Goal: Information Seeking & Learning: Learn about a topic

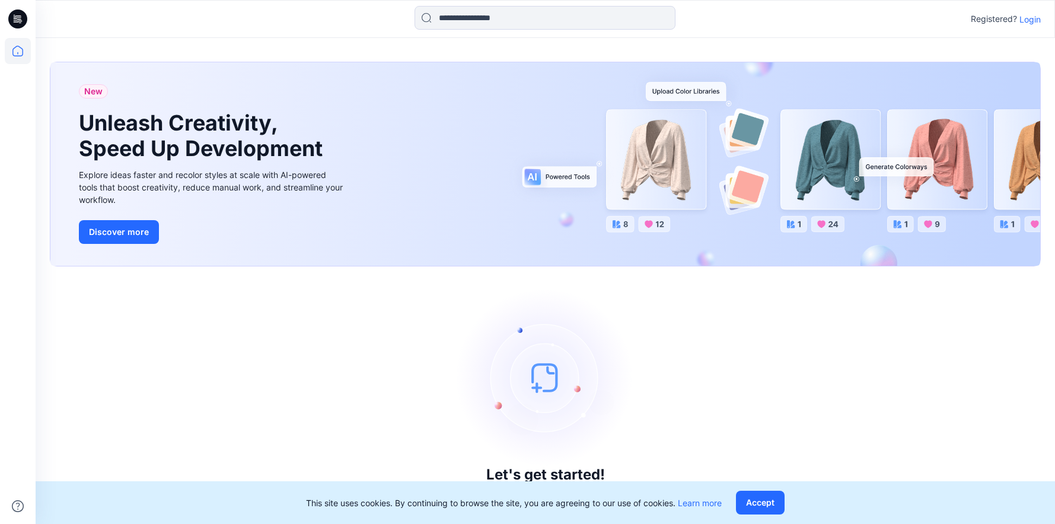
click at [1022, 21] on p "Login" at bounding box center [1029, 19] width 21 height 12
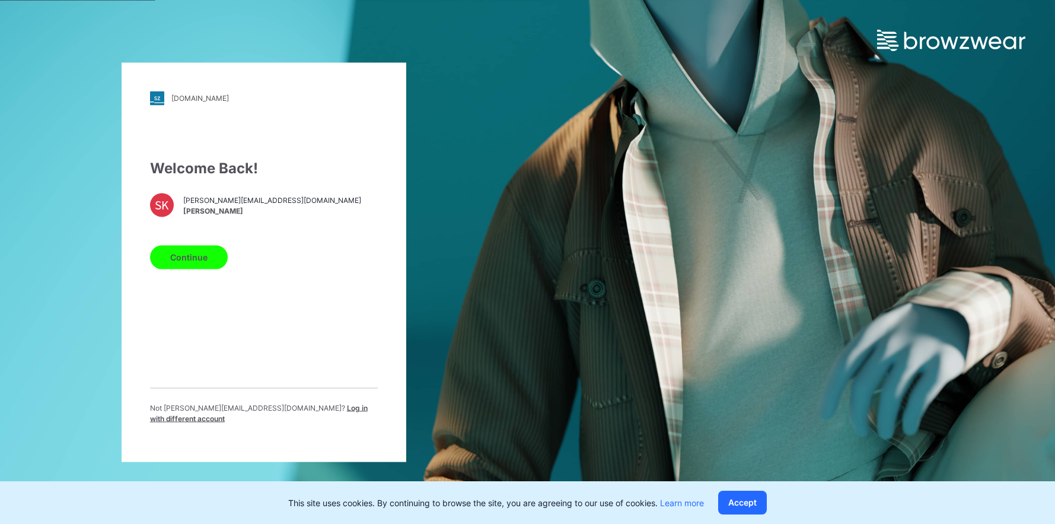
click at [209, 267] on button "Continue" at bounding box center [189, 257] width 78 height 24
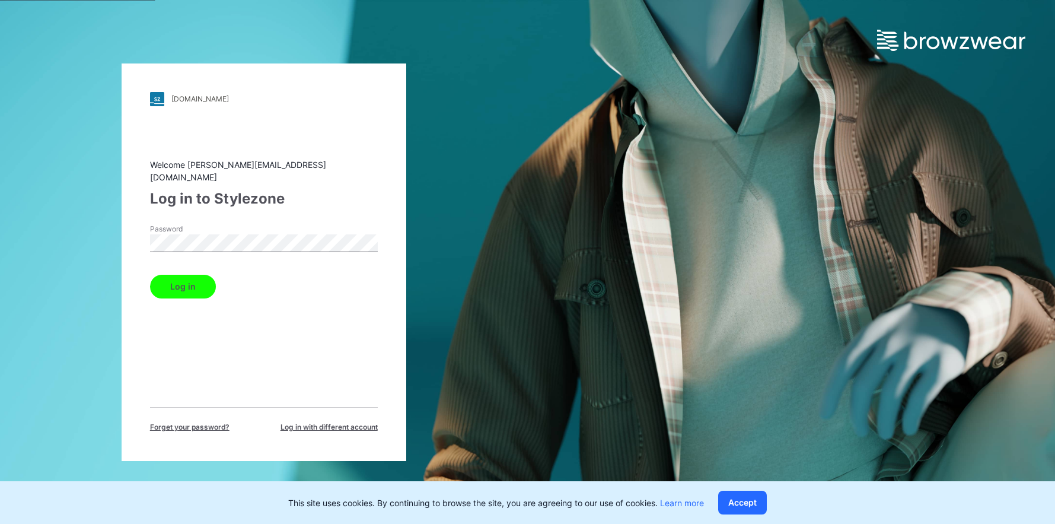
click at [189, 279] on button "Log in" at bounding box center [183, 287] width 66 height 24
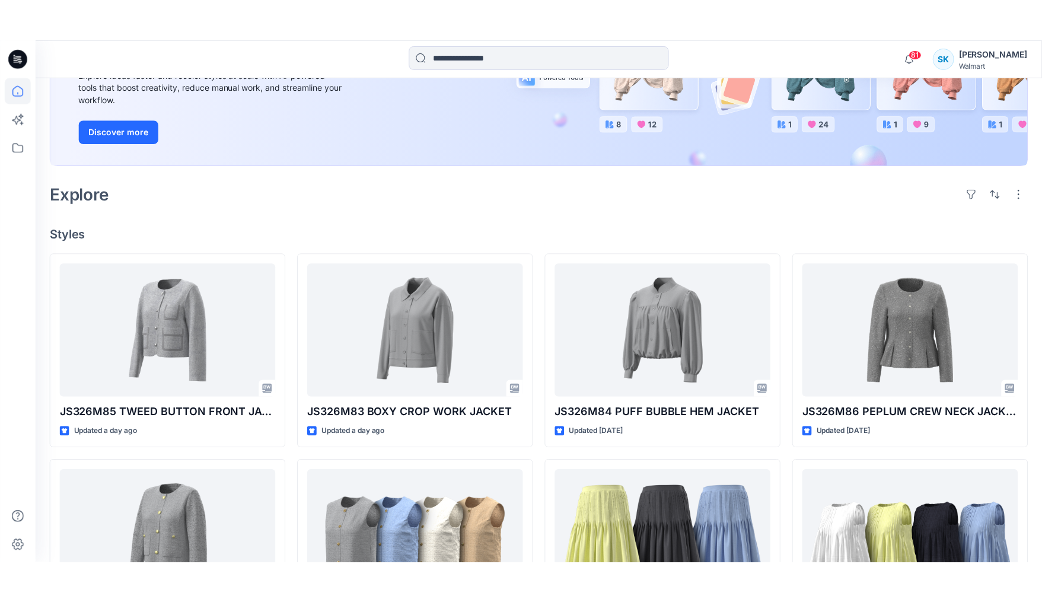
scroll to position [180, 0]
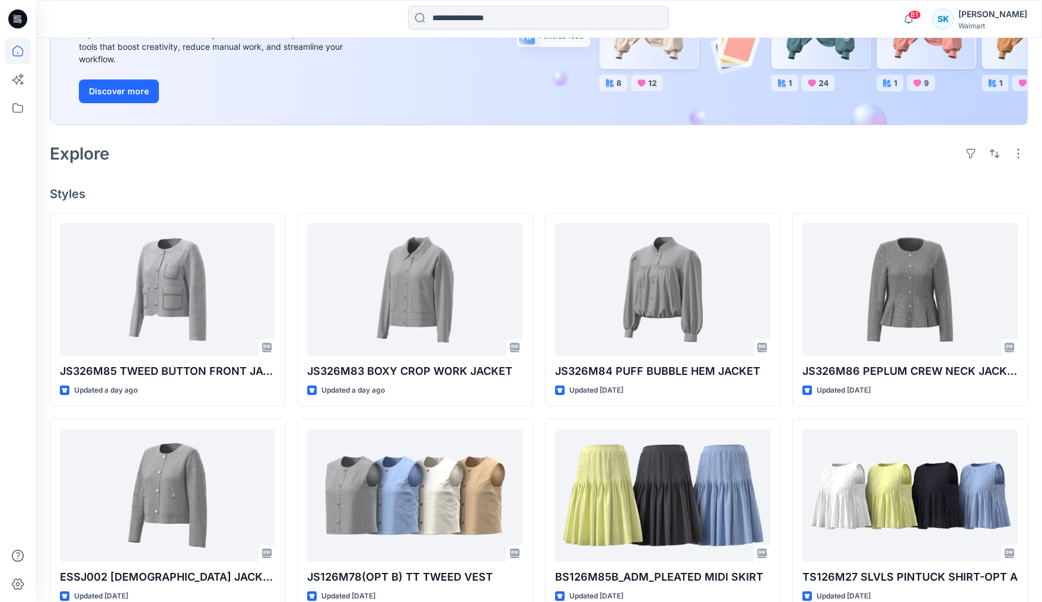
click at [1032, 419] on div "Welcome back, [PERSON_NAME] New New Unleash Creativity, Speed Up Development Ex…" at bounding box center [539, 366] width 1006 height 1017
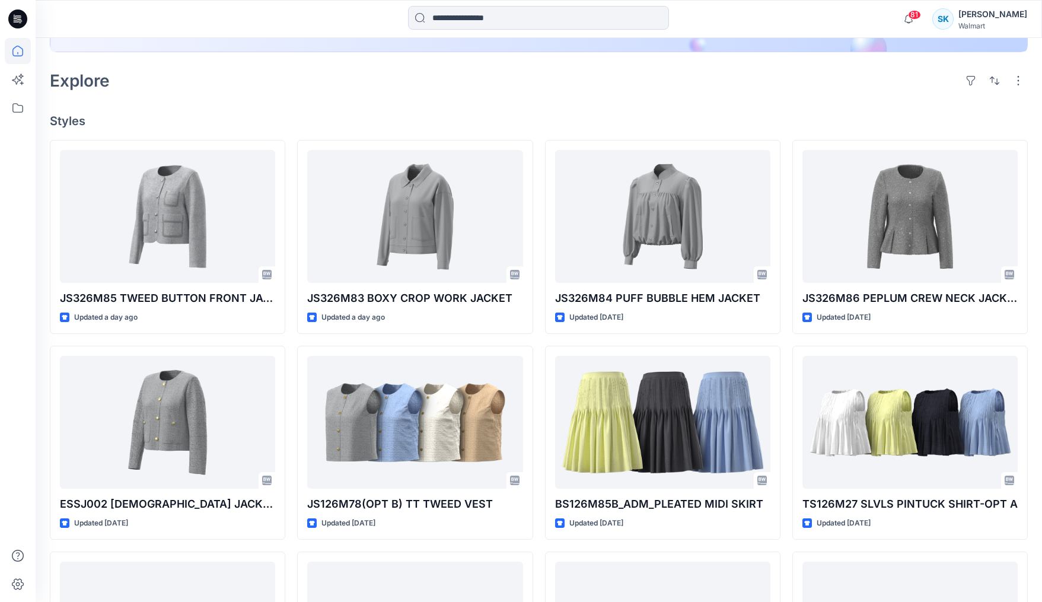
scroll to position [256, 0]
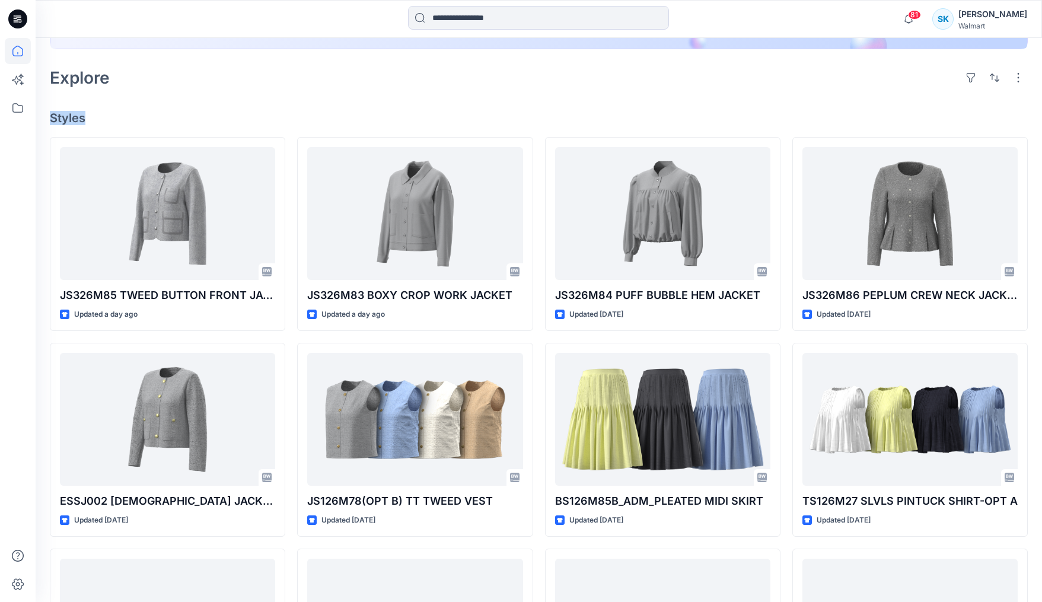
click at [898, 113] on h4 "Styles" at bounding box center [539, 118] width 978 height 14
click at [899, 116] on h4 "Styles" at bounding box center [539, 118] width 978 height 14
click at [899, 118] on h4 "Styles" at bounding box center [539, 118] width 978 height 14
click at [891, 123] on h4 "Styles" at bounding box center [539, 118] width 978 height 14
click at [850, 93] on div "Welcome back, [PERSON_NAME] New New Unleash Creativity, Speed Up Development Ex…" at bounding box center [539, 290] width 1006 height 1017
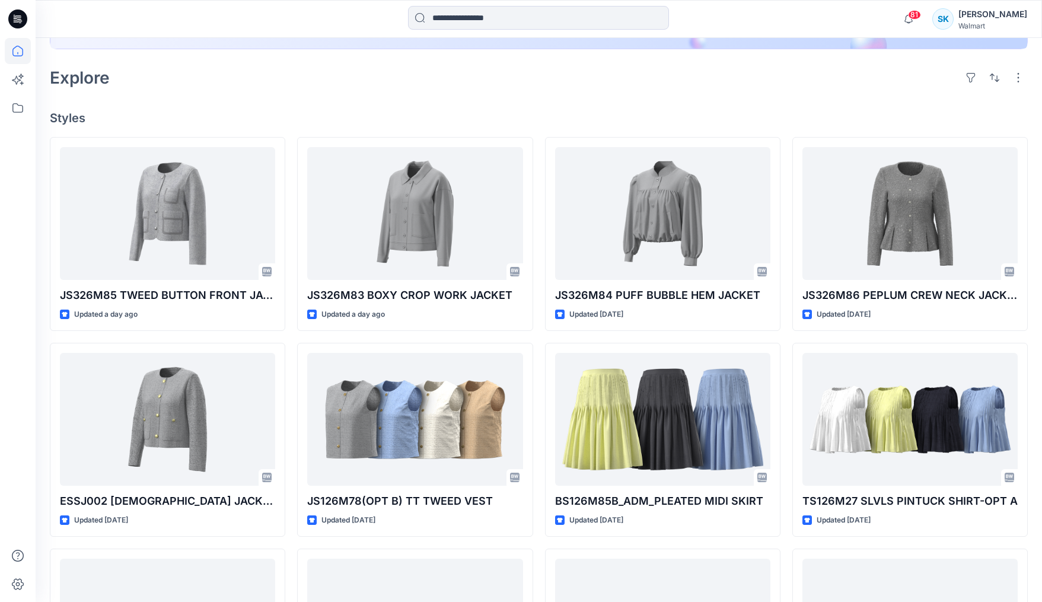
click at [849, 93] on div "Welcome back, [PERSON_NAME] New New Unleash Creativity, Speed Up Development Ex…" at bounding box center [539, 290] width 1006 height 1017
click at [841, 97] on div "Welcome back, [PERSON_NAME] New New Unleash Creativity, Speed Up Development Ex…" at bounding box center [539, 290] width 1006 height 1017
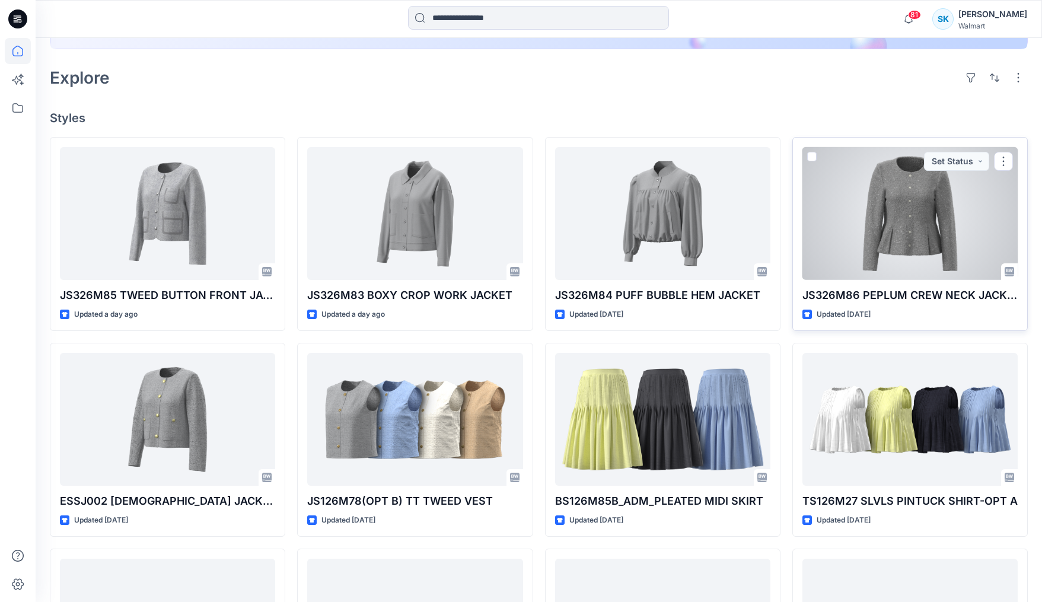
click at [926, 222] on div at bounding box center [909, 213] width 215 height 133
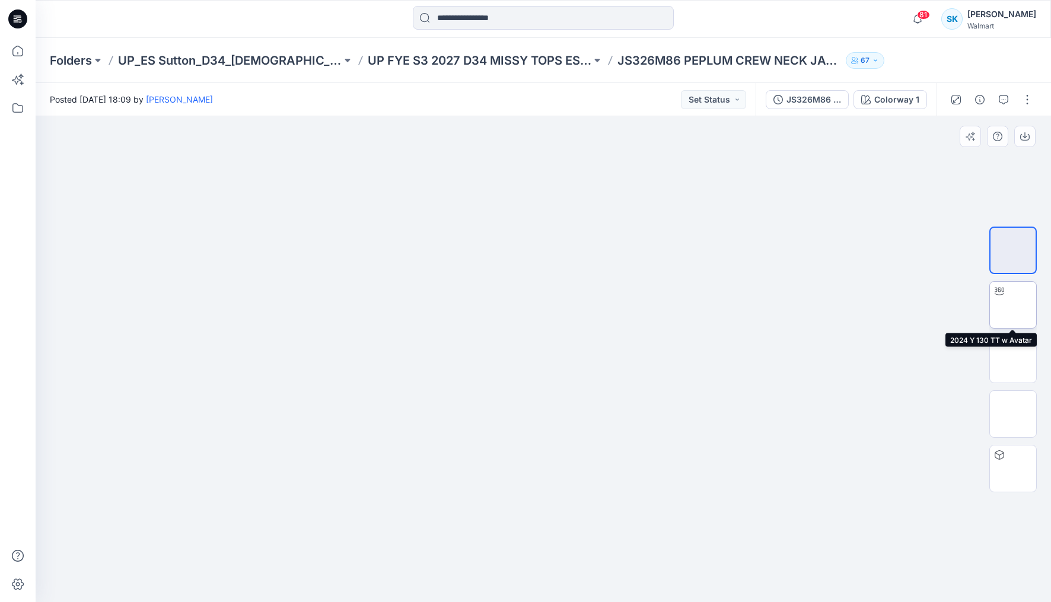
click at [1013, 305] on img at bounding box center [1013, 305] width 0 height 0
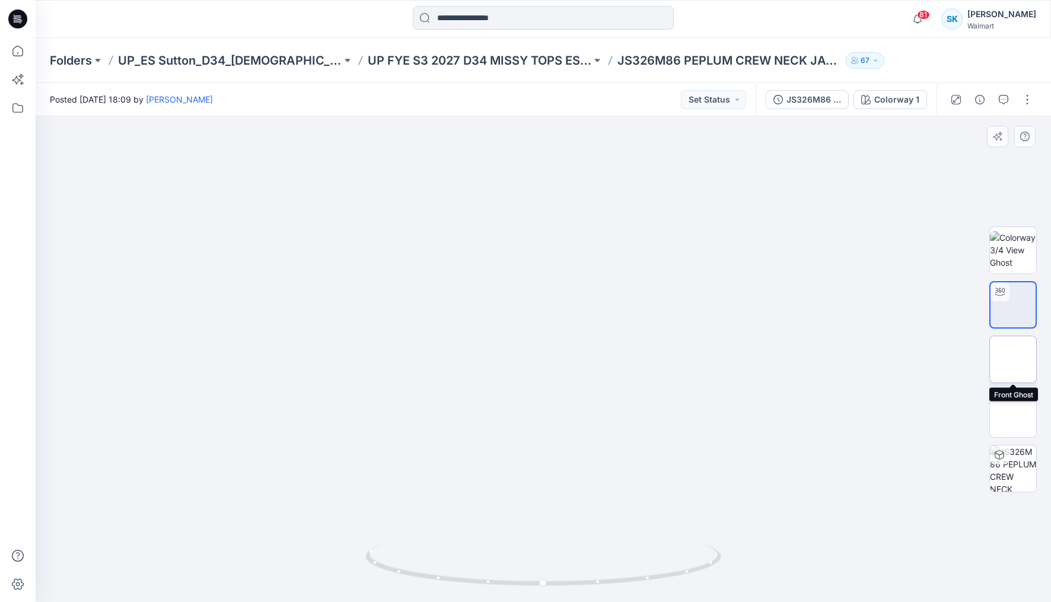
click at [1013, 359] on img at bounding box center [1013, 359] width 0 height 0
click at [1013, 414] on img at bounding box center [1013, 414] width 0 height 0
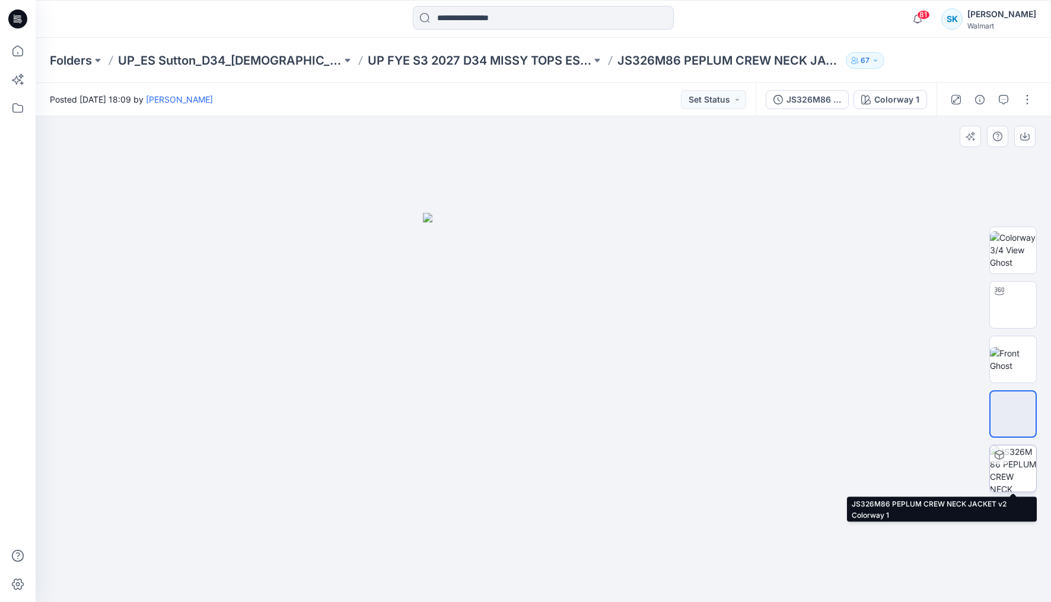
click at [1025, 461] on img at bounding box center [1013, 468] width 46 height 46
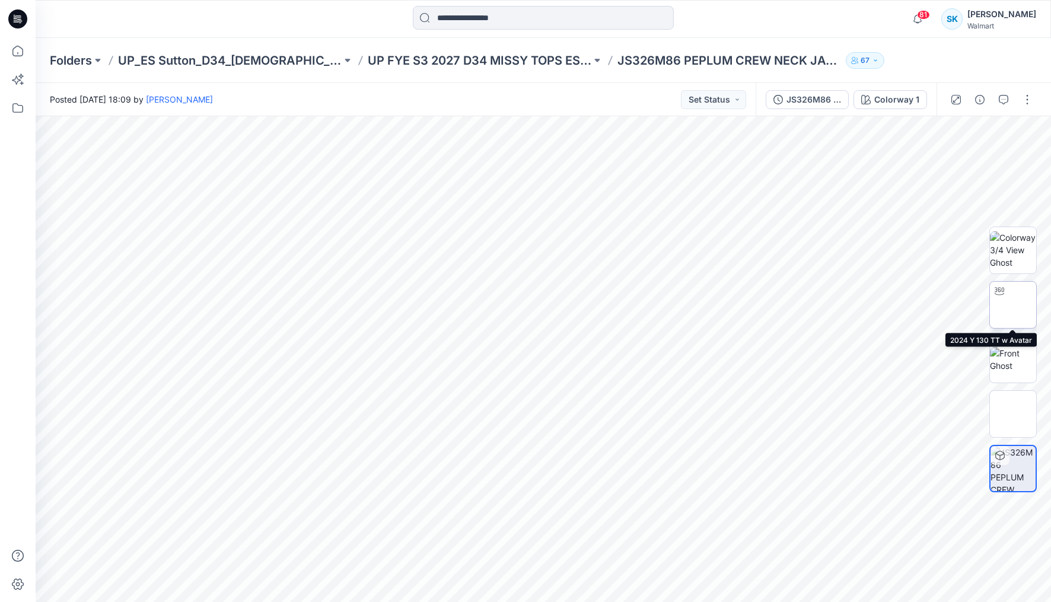
click at [1013, 305] on img at bounding box center [1013, 305] width 0 height 0
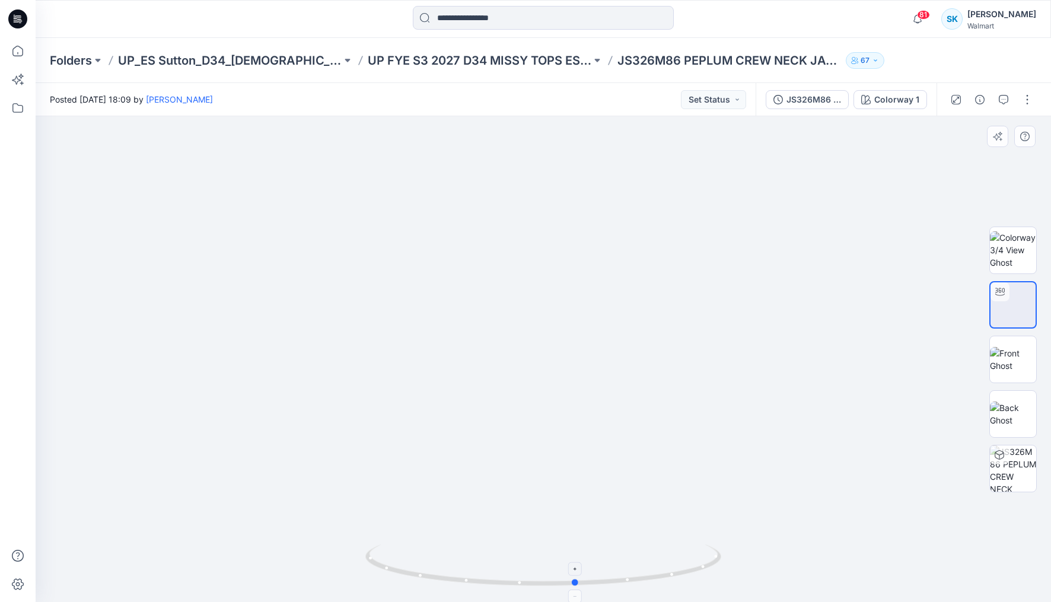
drag, startPoint x: 623, startPoint y: 585, endPoint x: 656, endPoint y: 583, distance: 33.2
click at [656, 503] on icon at bounding box center [544, 566] width 359 height 44
click at [1017, 359] on img at bounding box center [1013, 359] width 46 height 25
click at [1016, 406] on img at bounding box center [1013, 413] width 46 height 25
click at [1016, 256] on img at bounding box center [1013, 249] width 46 height 37
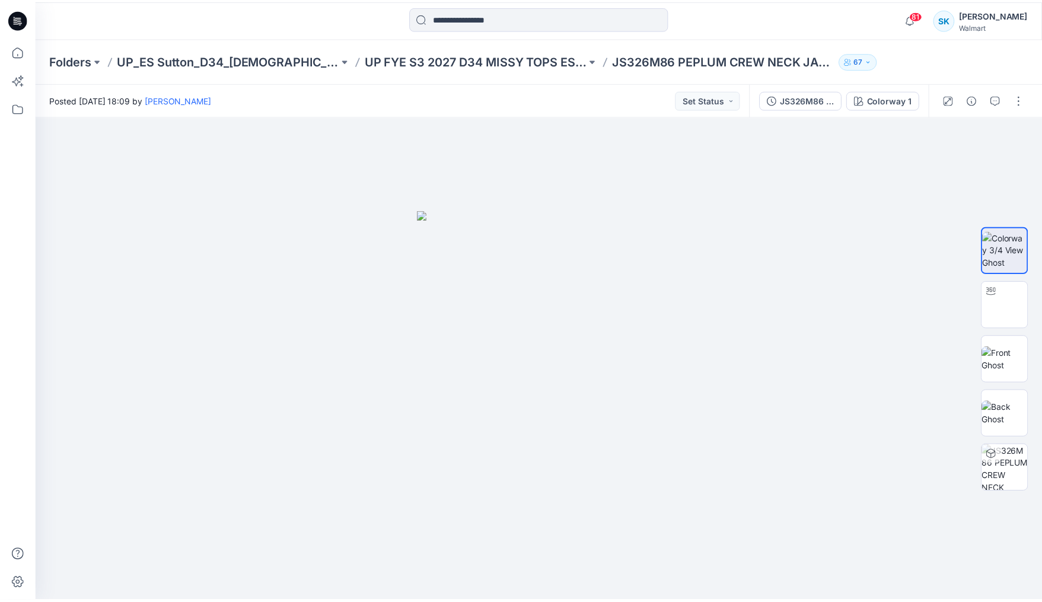
scroll to position [256, 0]
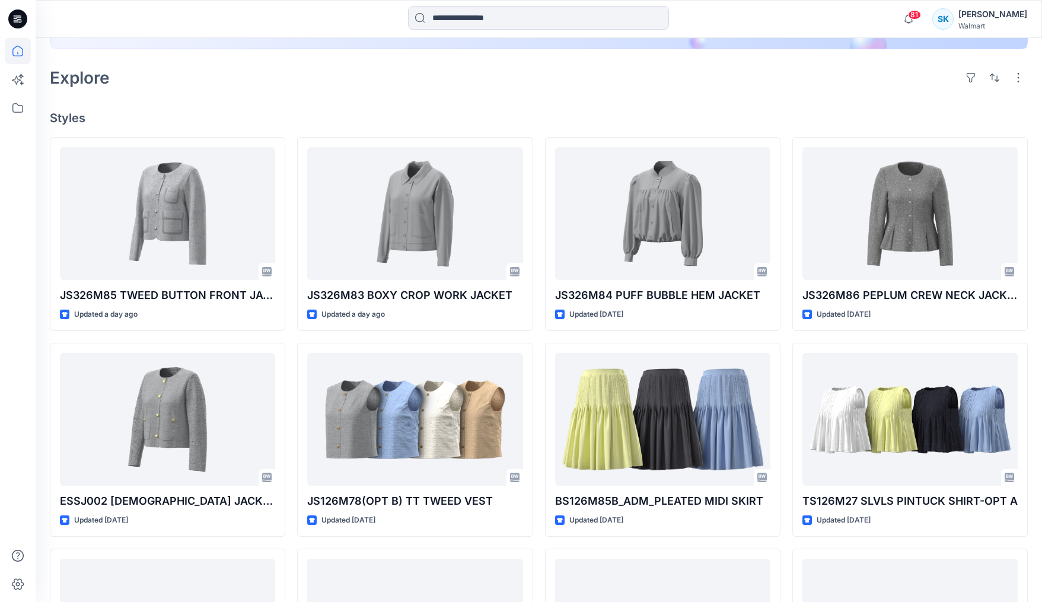
click at [429, 75] on div "Explore" at bounding box center [539, 77] width 978 height 28
click at [434, 90] on div "Explore" at bounding box center [539, 77] width 978 height 28
click at [390, 97] on div "Welcome back, [PERSON_NAME] New New Unleash Creativity, Speed Up Development Ex…" at bounding box center [539, 290] width 1006 height 1017
click at [372, 97] on div "Welcome back, [PERSON_NAME] New New Unleash Creativity, Speed Up Development Ex…" at bounding box center [539, 290] width 1006 height 1017
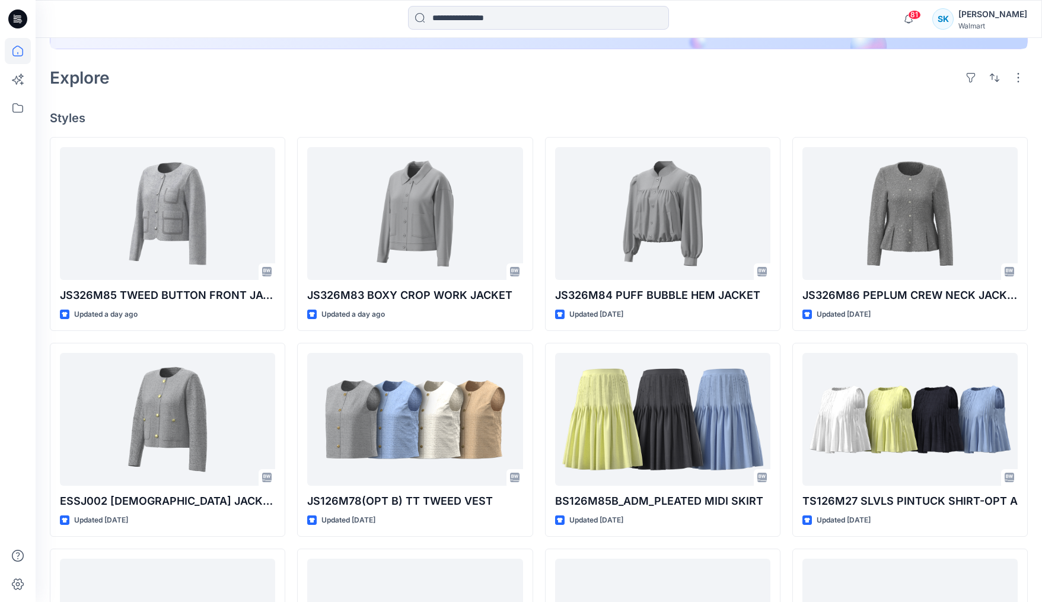
click at [475, 97] on div "Welcome back, [PERSON_NAME] New New Unleash Creativity, Speed Up Development Ex…" at bounding box center [539, 290] width 1006 height 1017
click at [459, 99] on div "Welcome back, [PERSON_NAME] New New Unleash Creativity, Speed Up Development Ex…" at bounding box center [539, 290] width 1006 height 1017
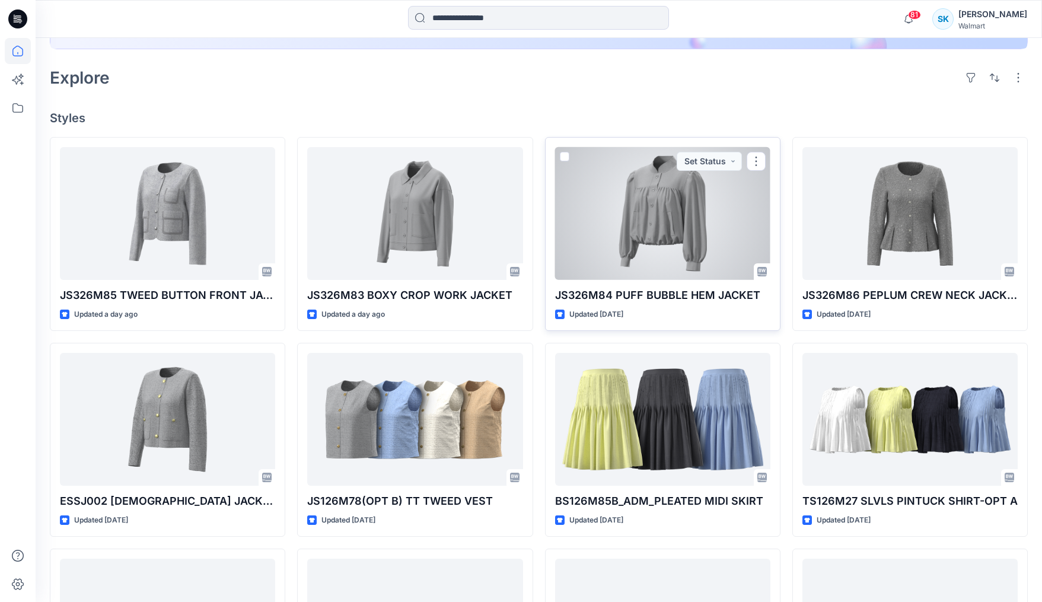
click at [614, 188] on div at bounding box center [662, 213] width 215 height 133
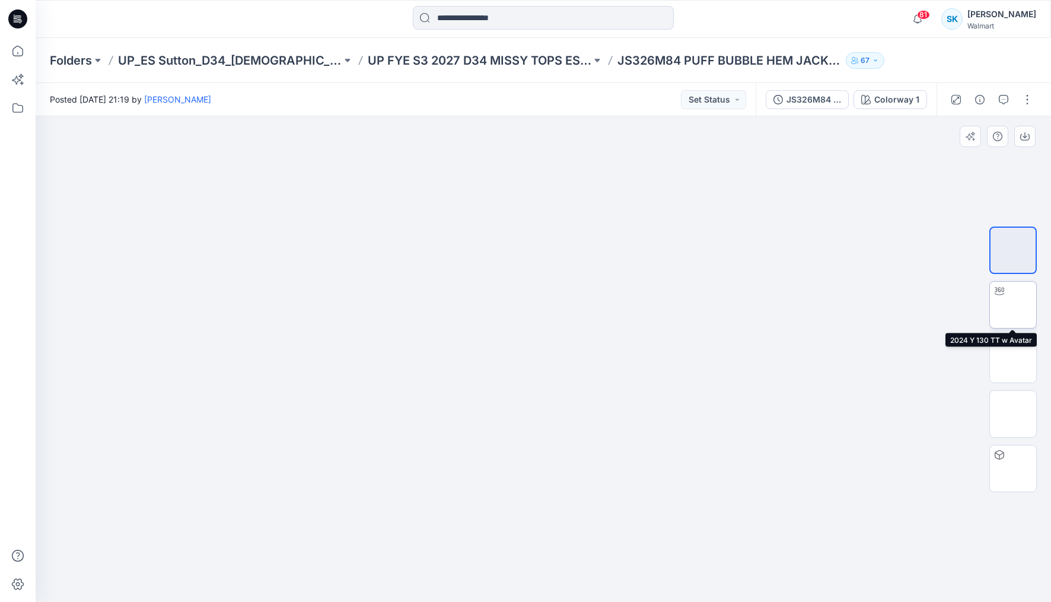
click at [1013, 305] on img at bounding box center [1013, 305] width 0 height 0
drag, startPoint x: 620, startPoint y: 580, endPoint x: 559, endPoint y: 549, distance: 68.7
click at [559, 503] on icon at bounding box center [544, 566] width 359 height 44
drag, startPoint x: 568, startPoint y: 583, endPoint x: 678, endPoint y: 587, distance: 109.7
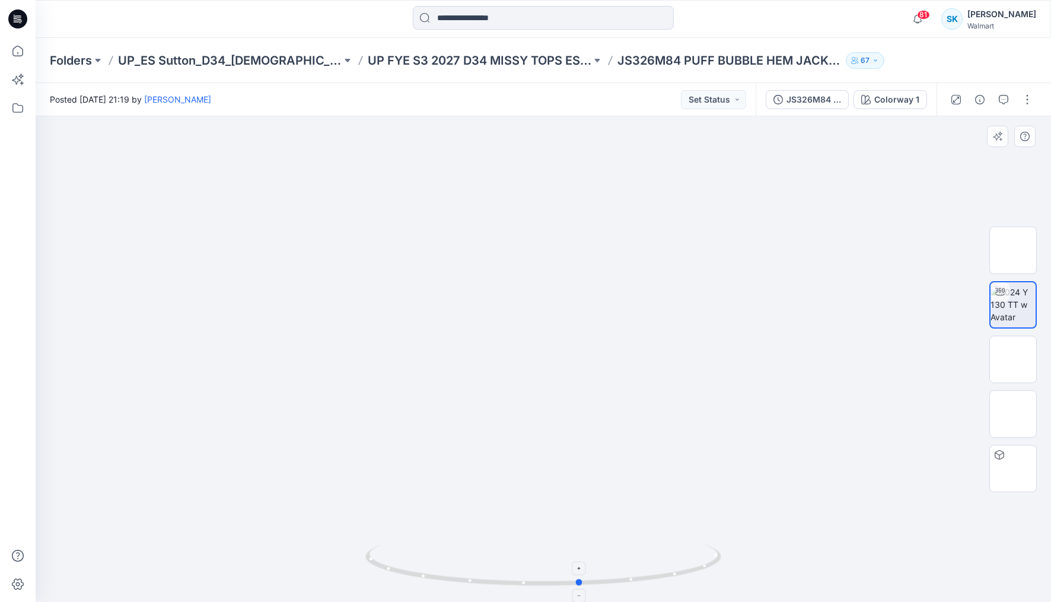
click at [678, 503] on icon at bounding box center [544, 566] width 359 height 44
drag, startPoint x: 567, startPoint y: 536, endPoint x: 566, endPoint y: 518, distance: 18.4
click at [566, 503] on img at bounding box center [542, 191] width 1120 height 821
click at [549, 503] on img at bounding box center [540, 192] width 1120 height 819
click at [528, 495] on img at bounding box center [540, 191] width 1120 height 821
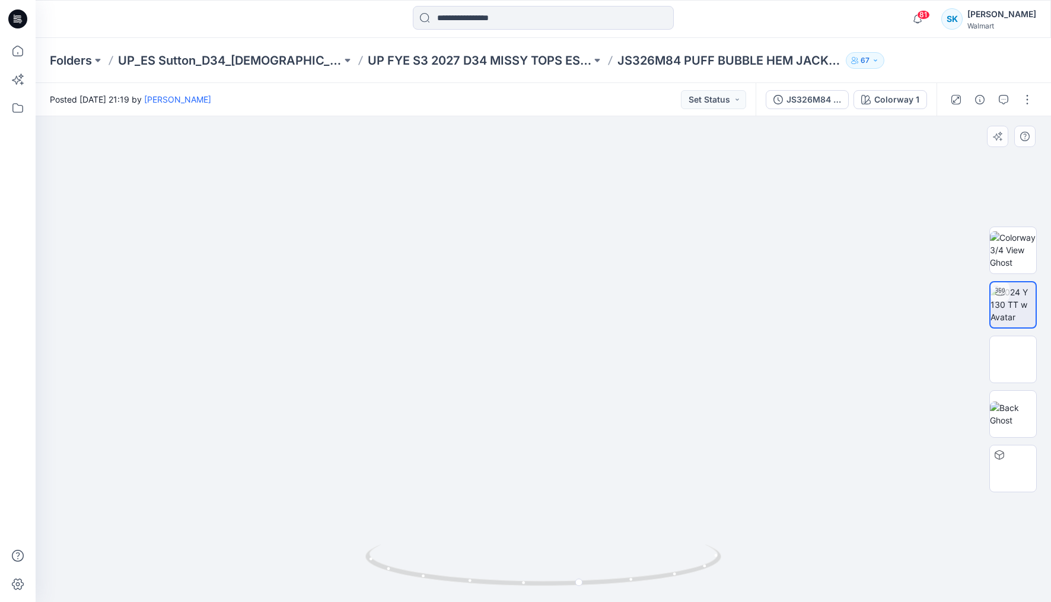
click at [529, 498] on img at bounding box center [540, 193] width 1120 height 816
